Goal: Entertainment & Leisure: Browse casually

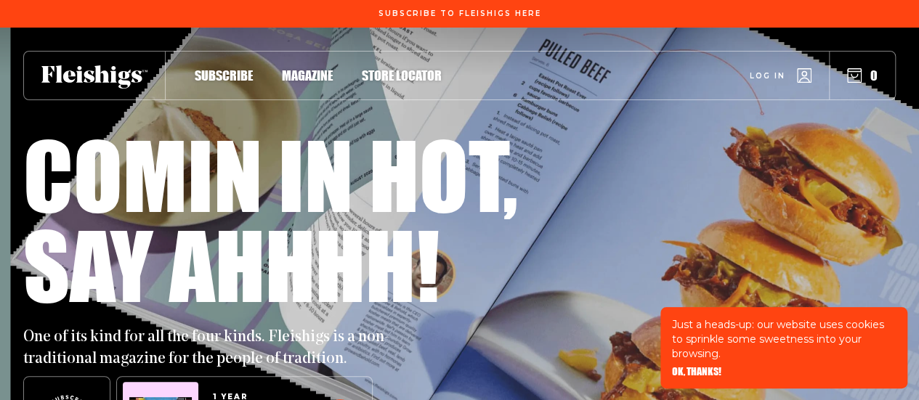
click at [213, 68] on span "Subscribe" at bounding box center [224, 60] width 58 height 16
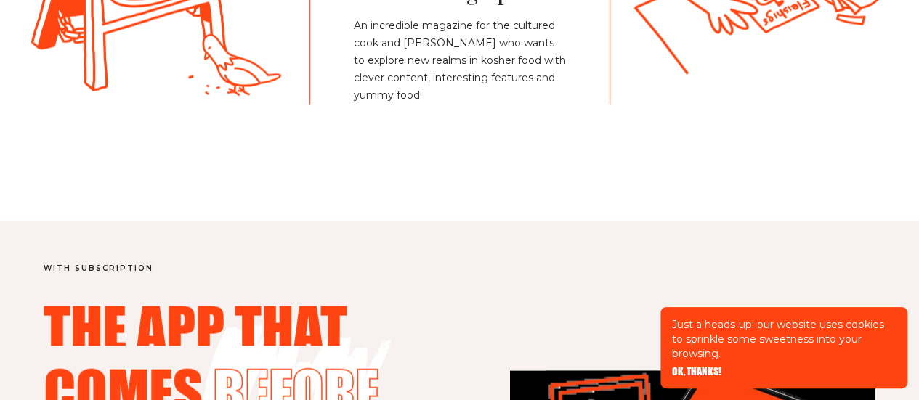
scroll to position [1599, 0]
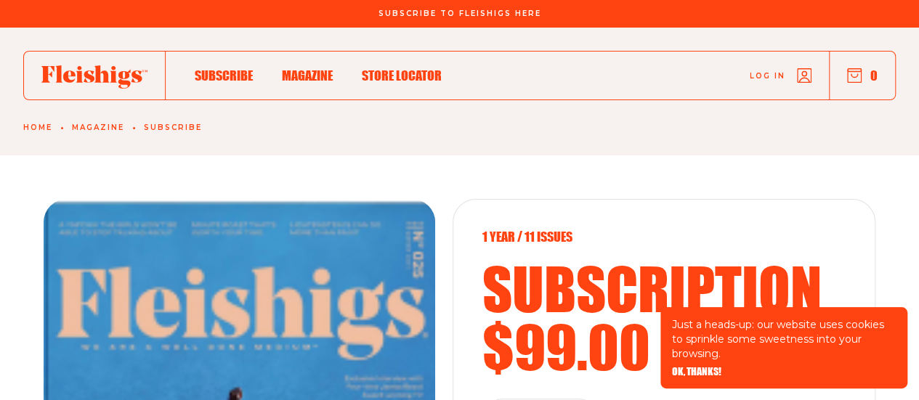
click at [317, 68] on span "Magazine" at bounding box center [307, 60] width 51 height 16
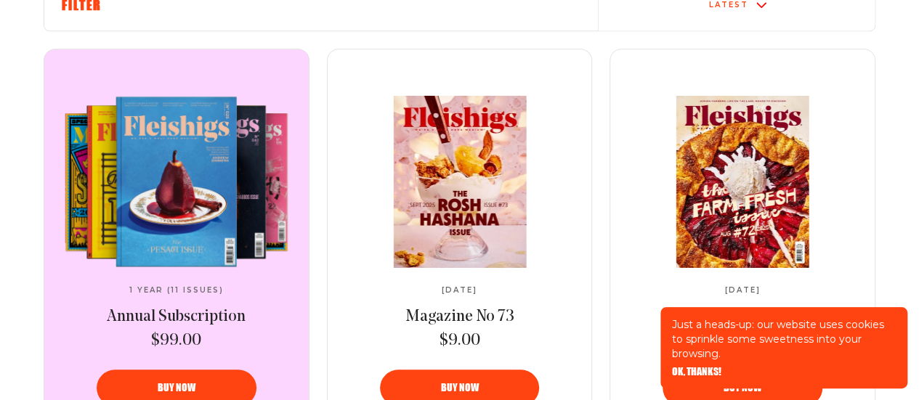
scroll to position [581, 0]
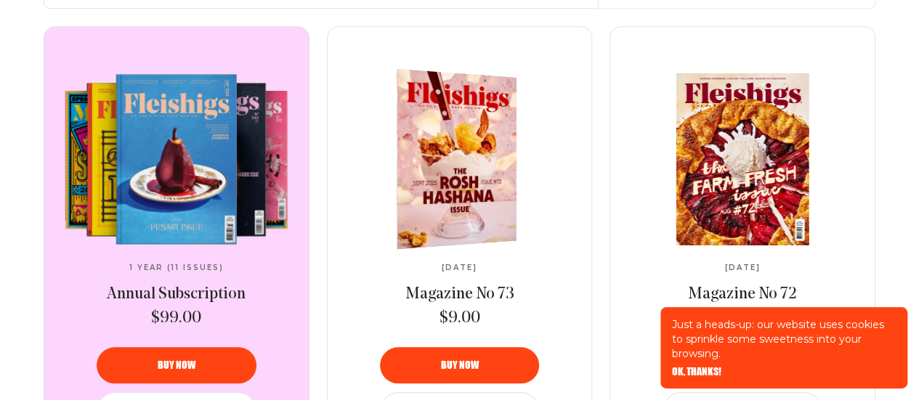
click at [466, 160] on img at bounding box center [449, 159] width 220 height 189
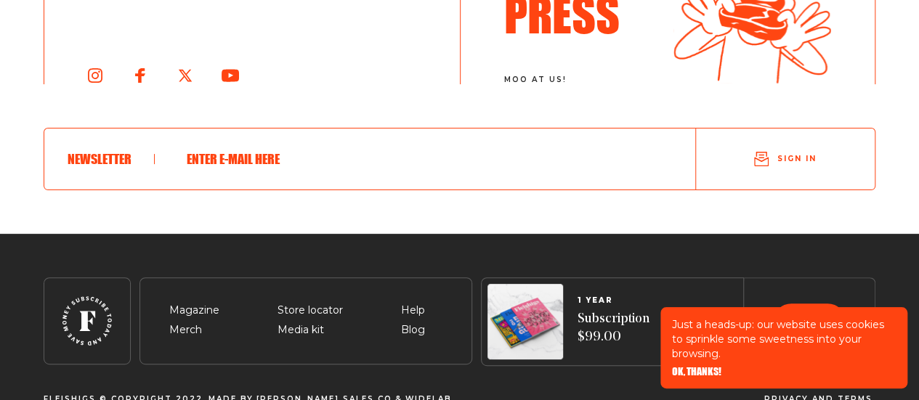
scroll to position [2936, 0]
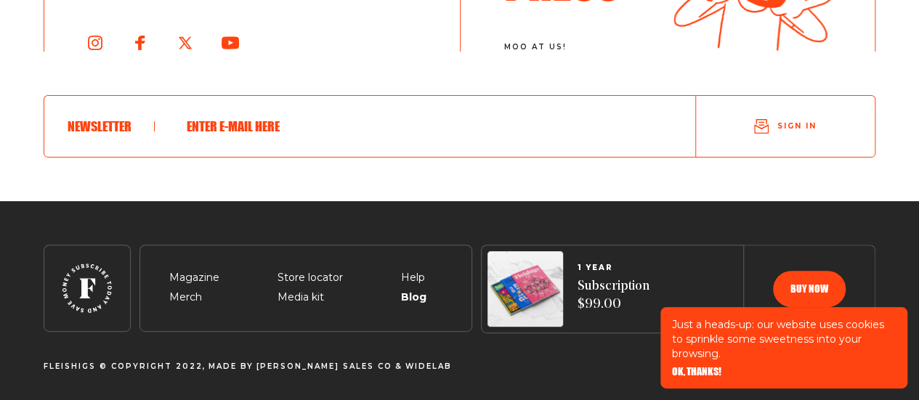
click at [417, 289] on span "Blog" at bounding box center [413, 280] width 24 height 17
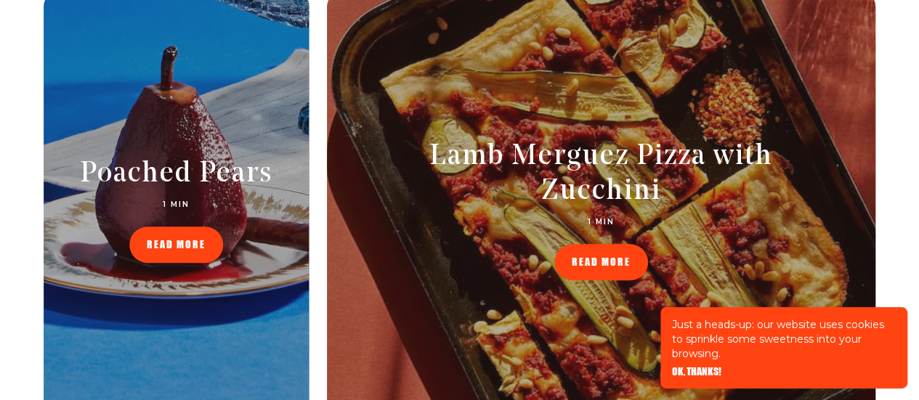
scroll to position [509, 0]
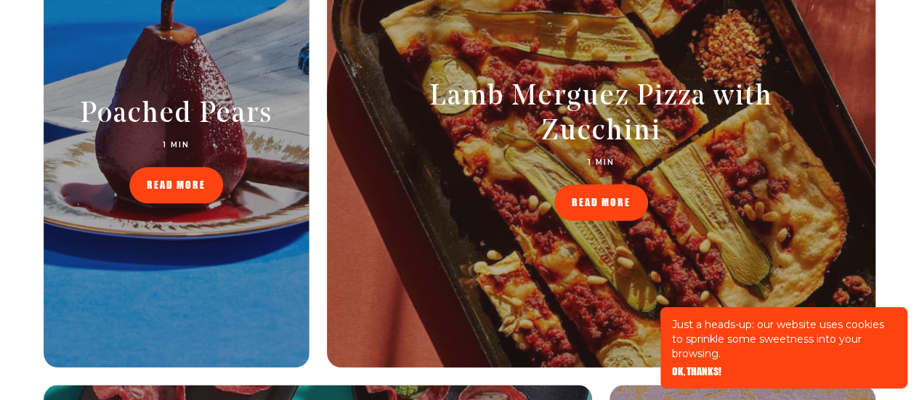
click at [584, 198] on span "READ MORE" at bounding box center [601, 193] width 59 height 10
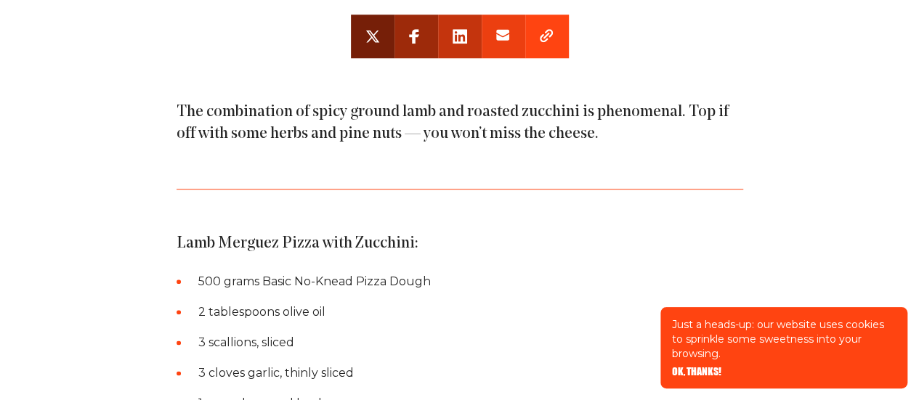
scroll to position [872, 0]
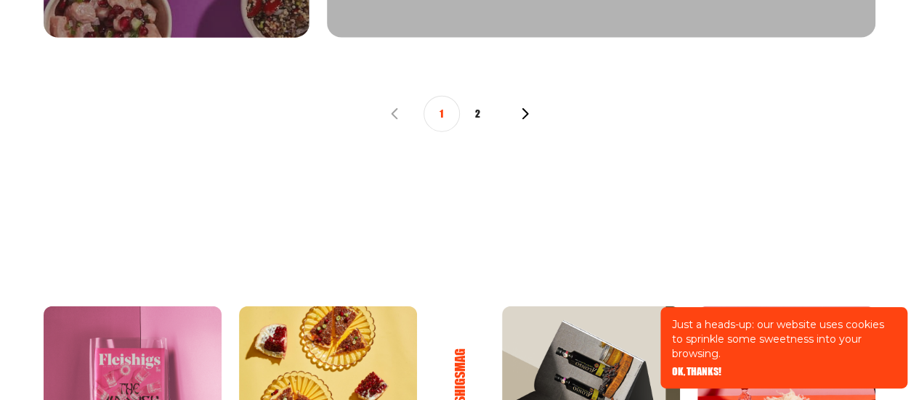
scroll to position [1672, 0]
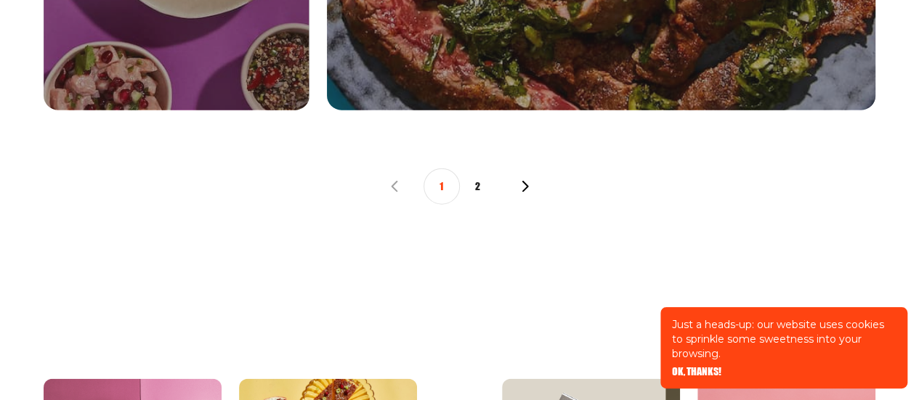
click at [478, 186] on button "2" at bounding box center [478, 187] width 36 height 36
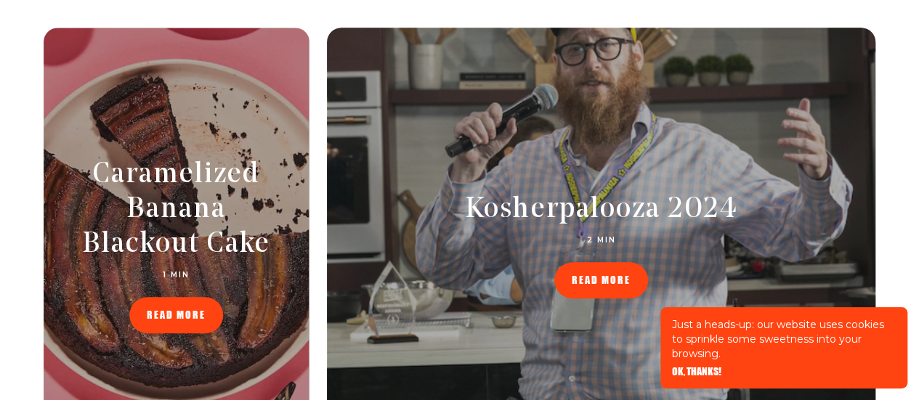
scroll to position [436, 0]
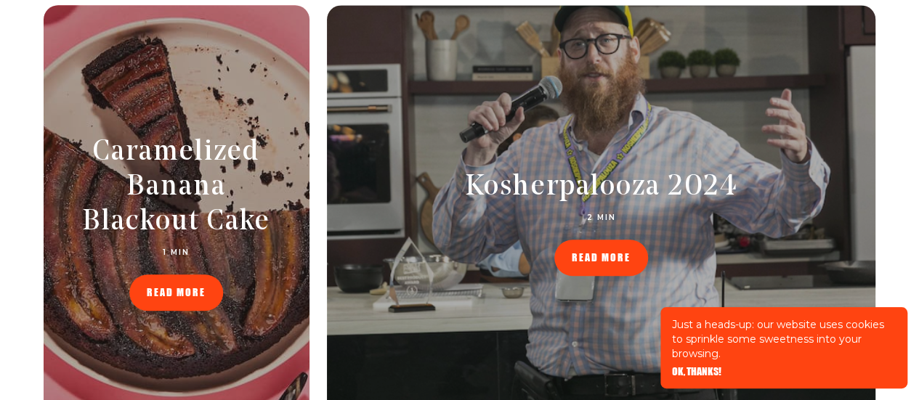
click at [170, 288] on span "READ MORE" at bounding box center [176, 283] width 59 height 10
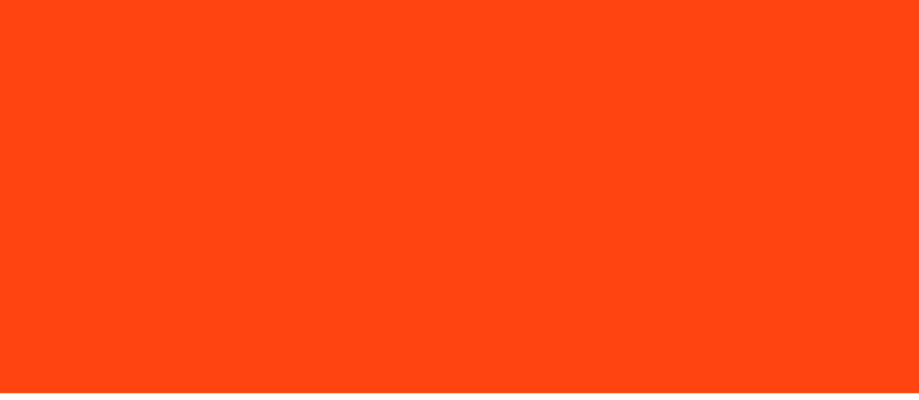
scroll to position [456, 0]
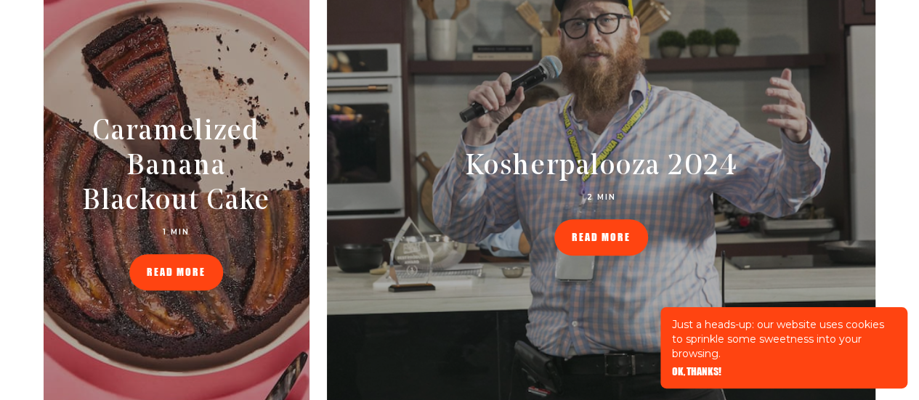
click at [174, 267] on span "READ MORE" at bounding box center [176, 262] width 59 height 10
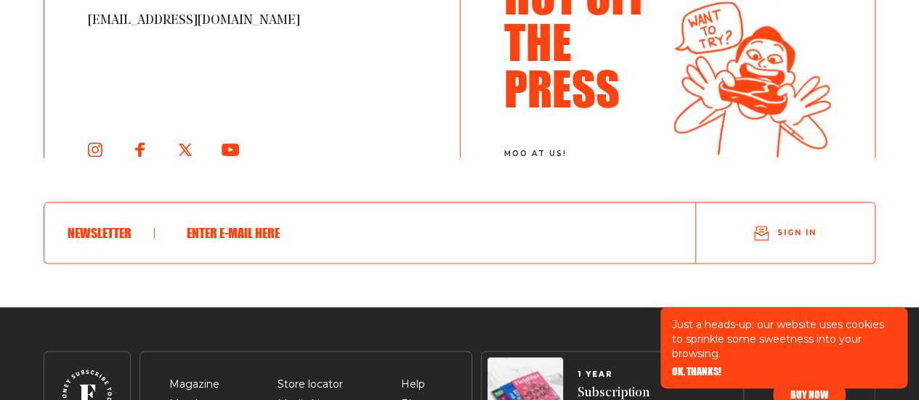
scroll to position [3746, 0]
